Goal: Information Seeking & Learning: Check status

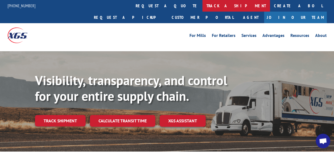
click at [203, 6] on link "track a shipment" at bounding box center [237, 6] width 68 height 12
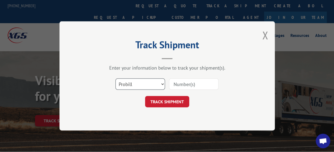
click at [162, 82] on select "Select category... Probill BOL PO" at bounding box center [141, 84] width 50 height 11
click at [180, 84] on input at bounding box center [194, 84] width 50 height 11
type input "17420811"
click at [178, 100] on button "TRACK SHIPMENT" at bounding box center [167, 101] width 44 height 11
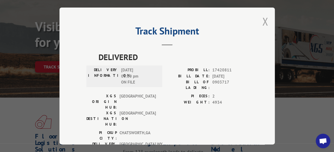
click at [263, 23] on button "Close modal" at bounding box center [265, 21] width 6 height 14
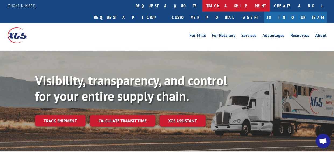
click at [203, 5] on link "track a shipment" at bounding box center [237, 6] width 68 height 12
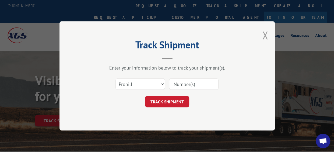
click at [268, 36] on button "Close modal" at bounding box center [265, 35] width 6 height 14
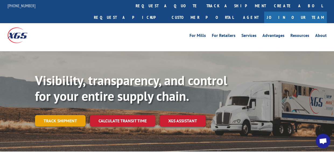
click at [61, 115] on link "Track shipment" at bounding box center [60, 120] width 51 height 11
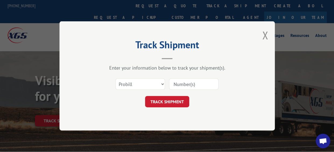
click at [185, 86] on input at bounding box center [194, 84] width 50 height 11
type input "17420811"
click at [160, 101] on button "TRACK SHIPMENT" at bounding box center [167, 101] width 44 height 11
